Goal: Information Seeking & Learning: Learn about a topic

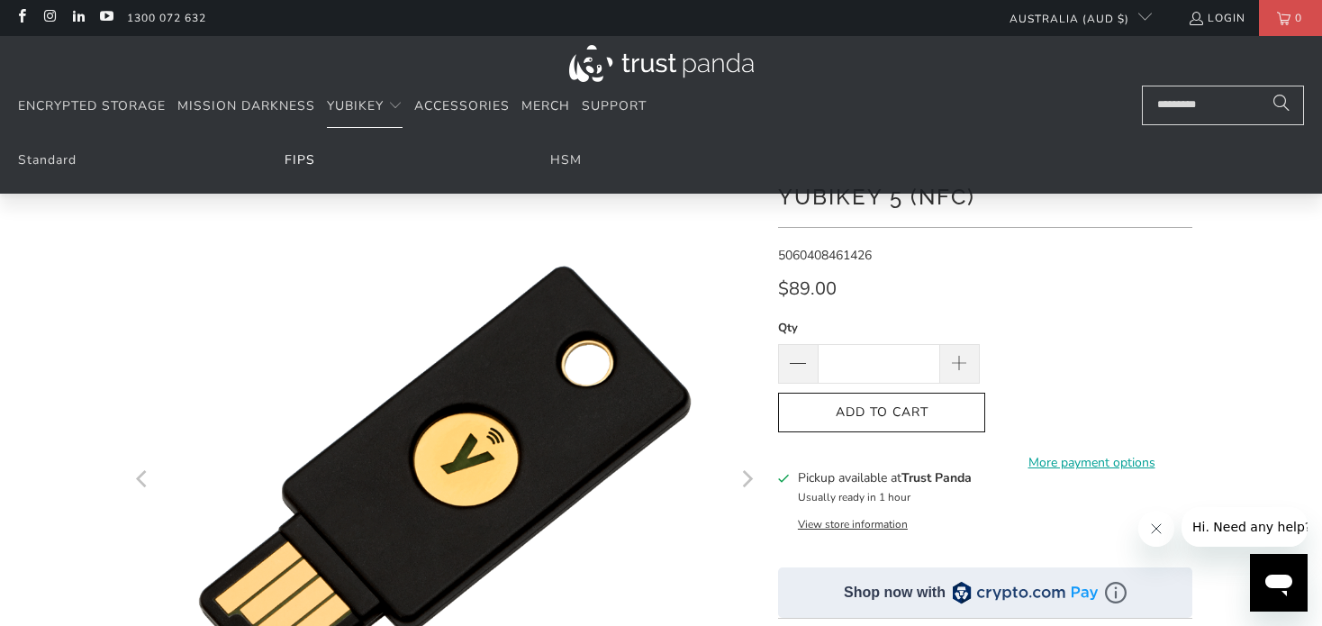
click at [294, 160] on link "FIPS" at bounding box center [299, 159] width 31 height 17
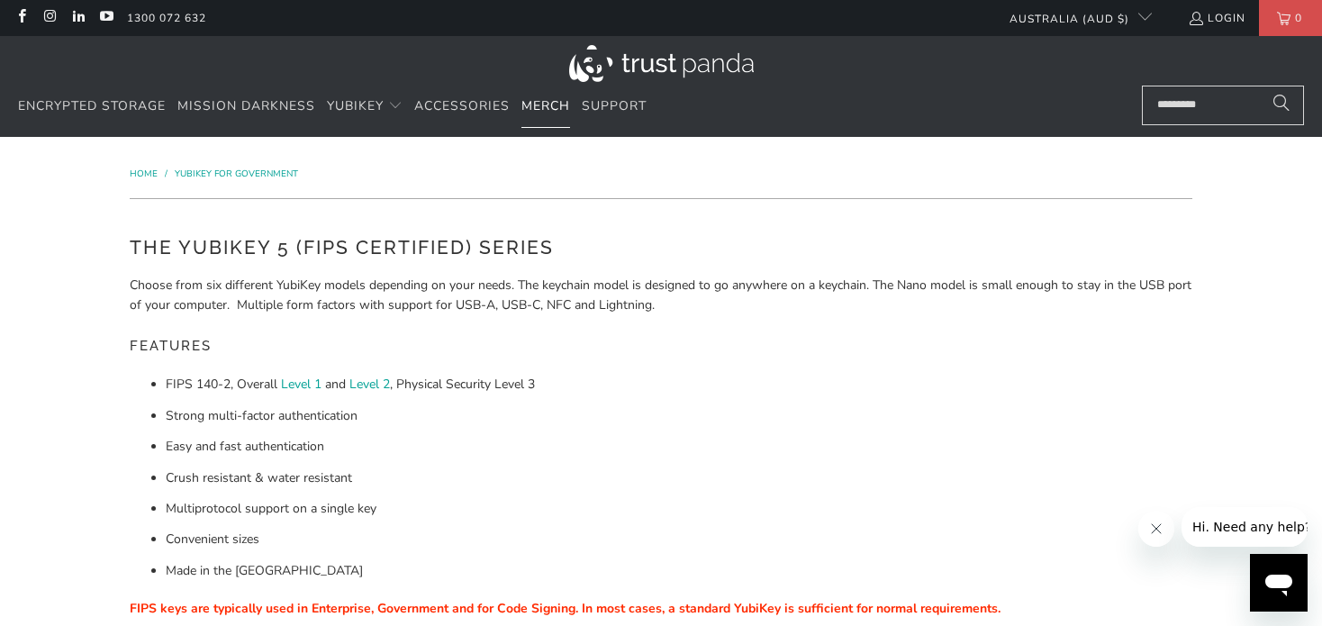
click at [549, 103] on span "Merch" at bounding box center [545, 105] width 49 height 17
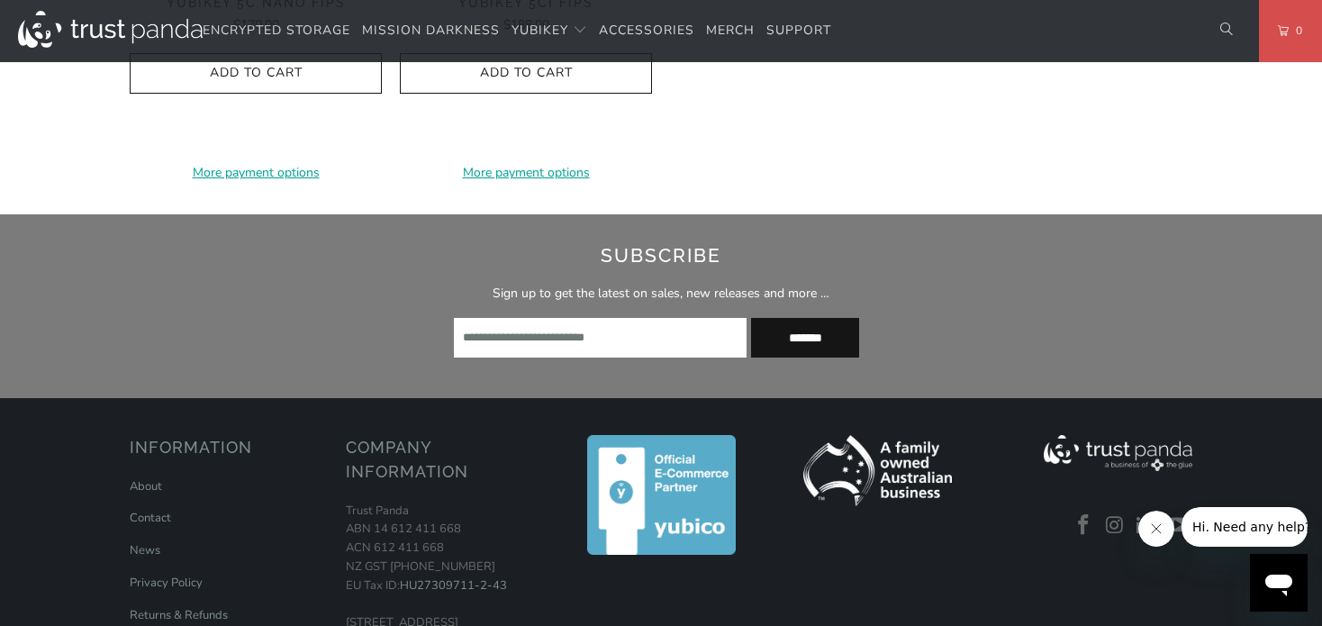
scroll to position [1671, 0]
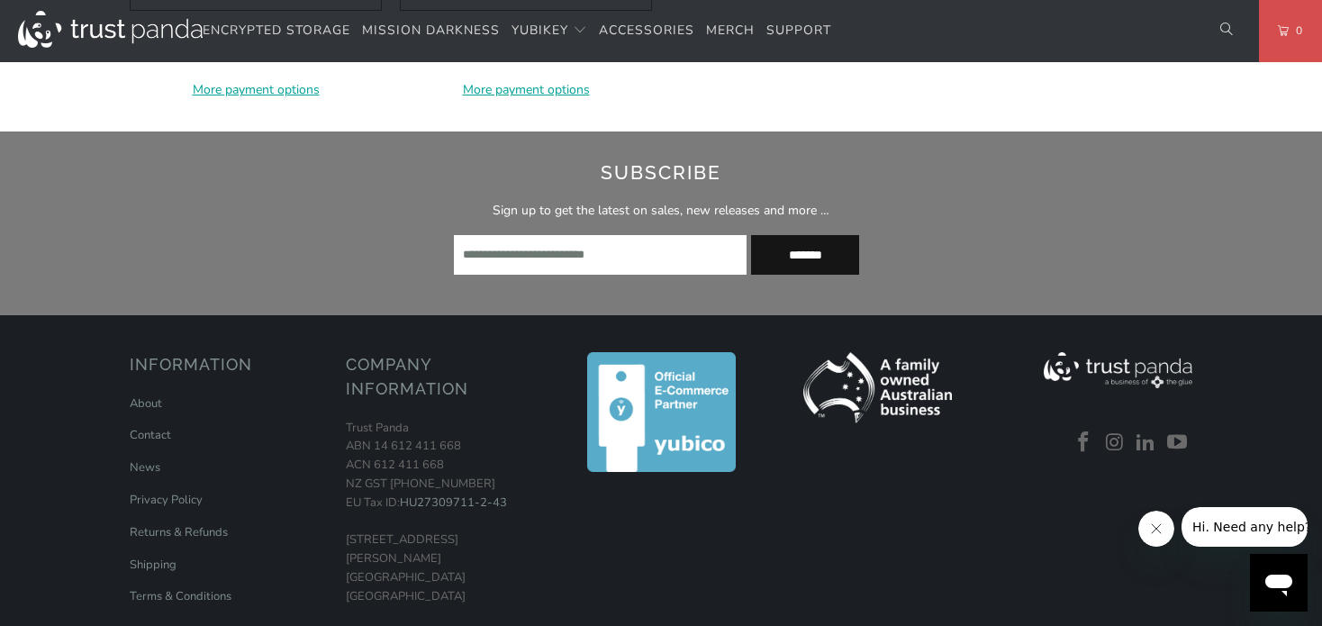
click at [1156, 526] on icon "Close message from company" at bounding box center [1155, 528] width 14 height 14
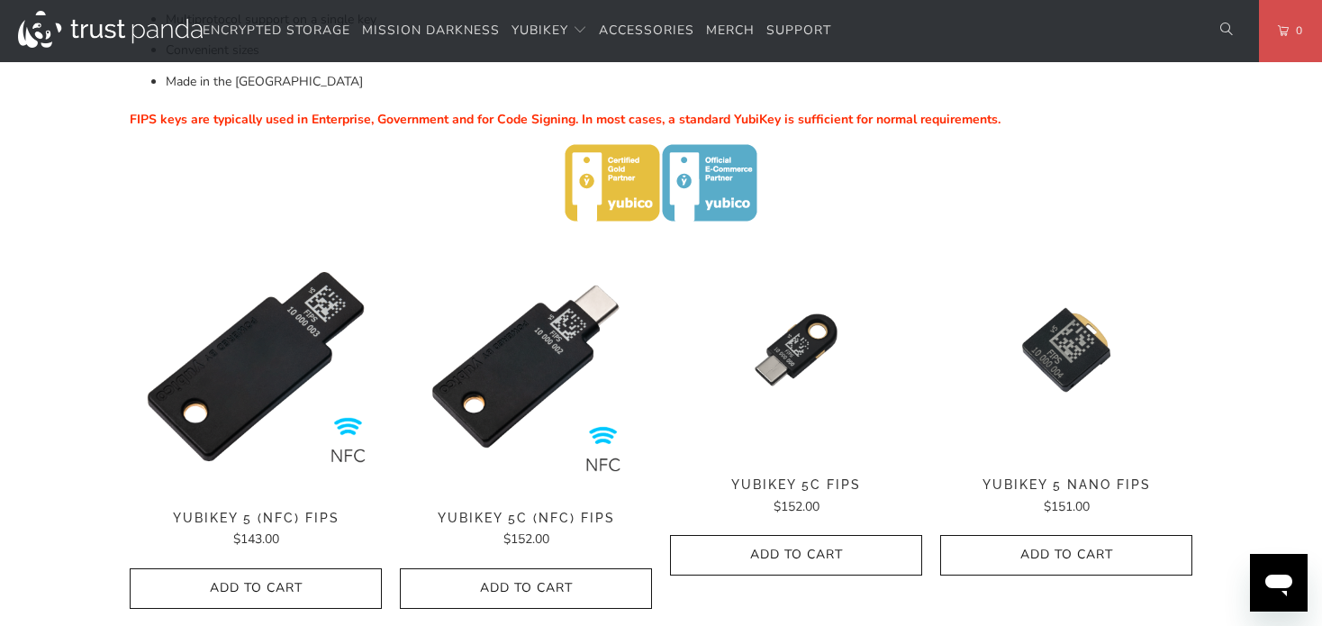
scroll to position [591, 0]
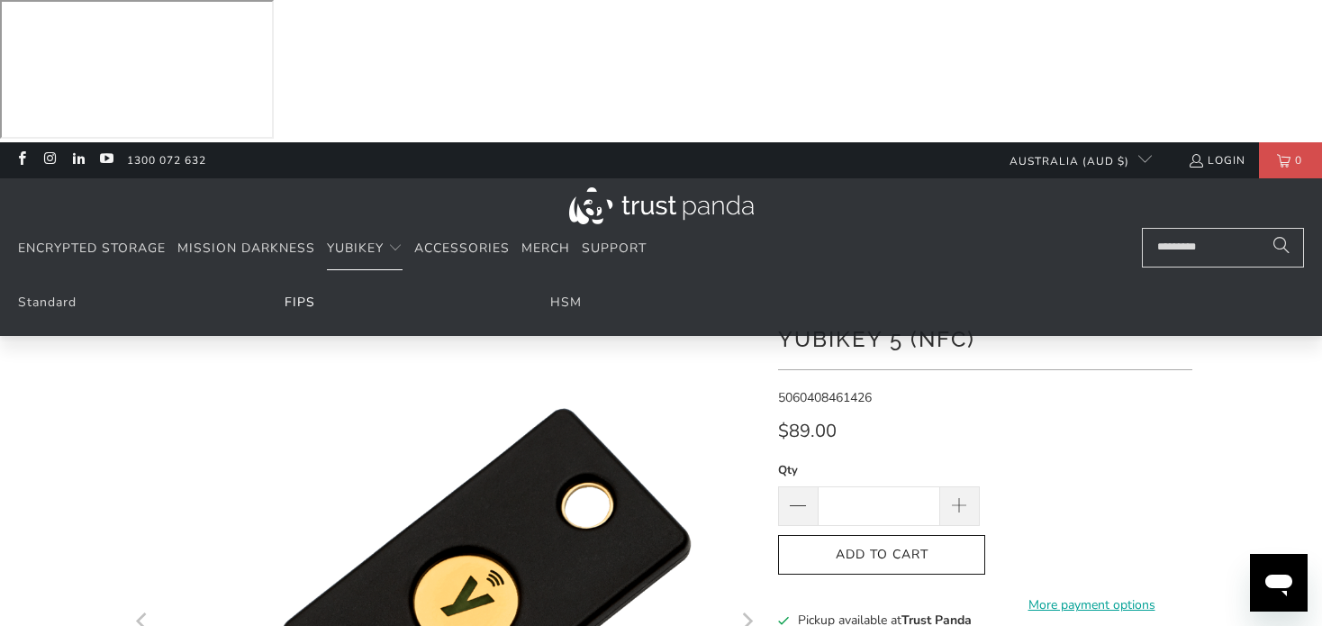
click at [299, 293] on link "FIPS" at bounding box center [299, 301] width 31 height 17
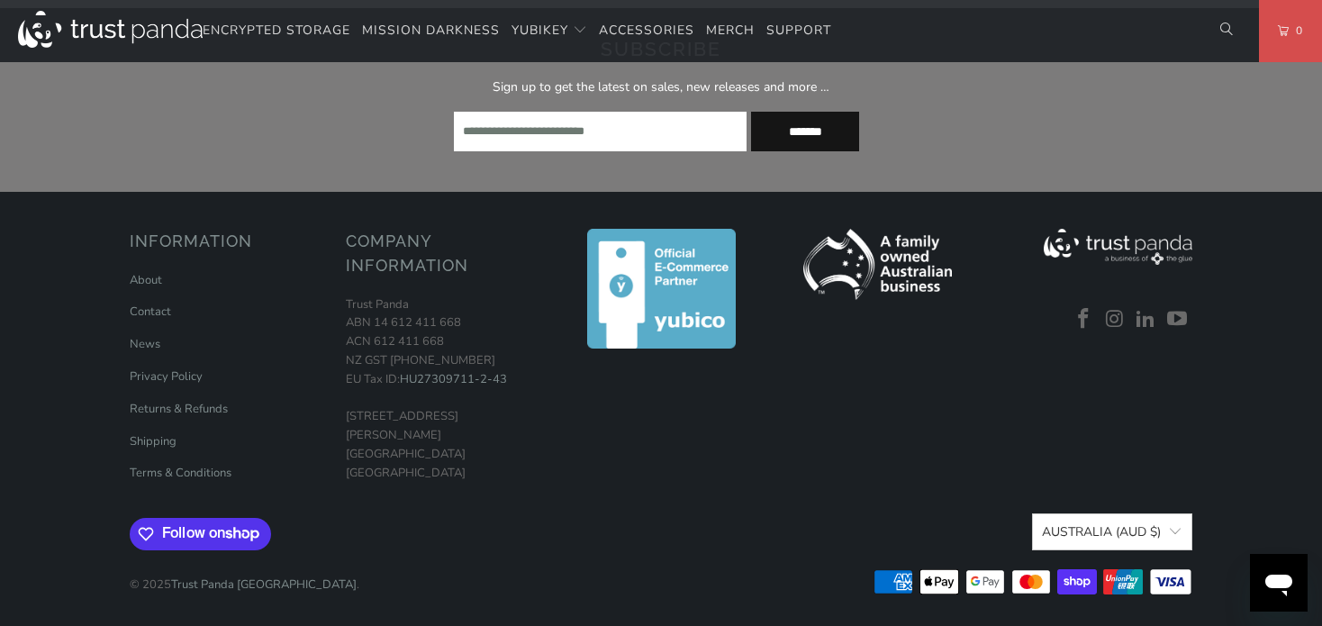
scroll to position [1649, 0]
